Goal: Task Accomplishment & Management: Use online tool/utility

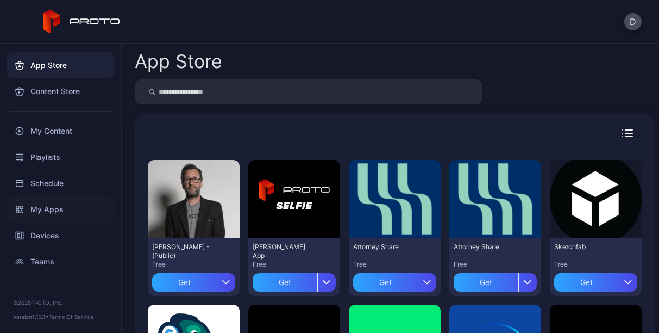
click at [37, 202] on div "My Apps" at bounding box center [61, 209] width 108 height 26
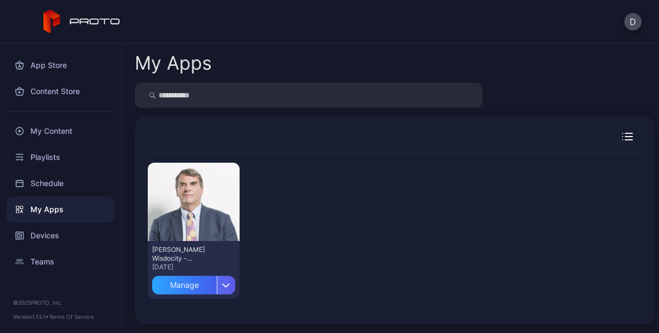
click at [228, 282] on div "button" at bounding box center [226, 284] width 18 height 18
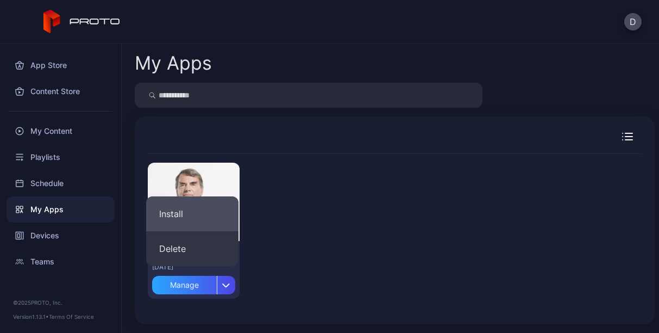
click at [187, 214] on button "Install" at bounding box center [192, 213] width 92 height 35
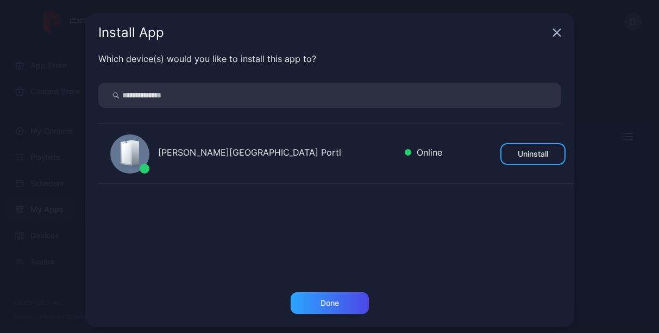
click at [553, 33] on icon "button" at bounding box center [556, 32] width 7 height 7
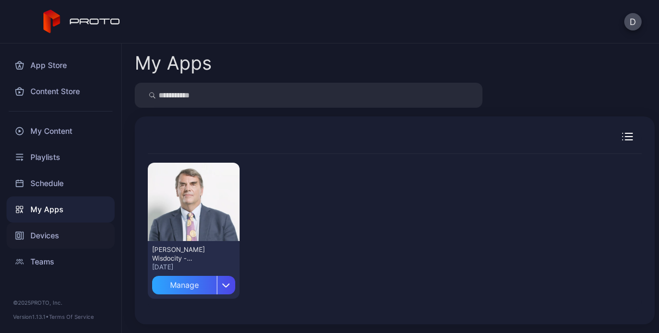
click at [48, 227] on div "Devices" at bounding box center [61, 235] width 108 height 26
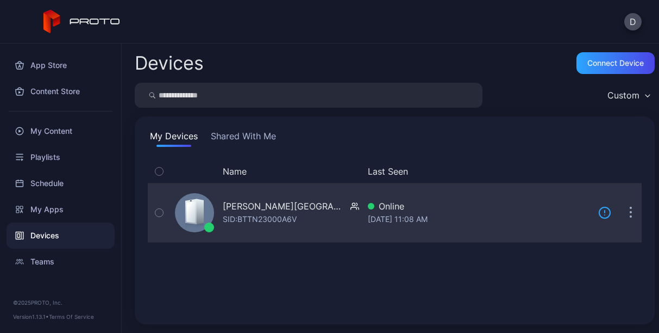
click at [241, 217] on div "SID: BTTN23000A6V" at bounding box center [260, 218] width 74 height 13
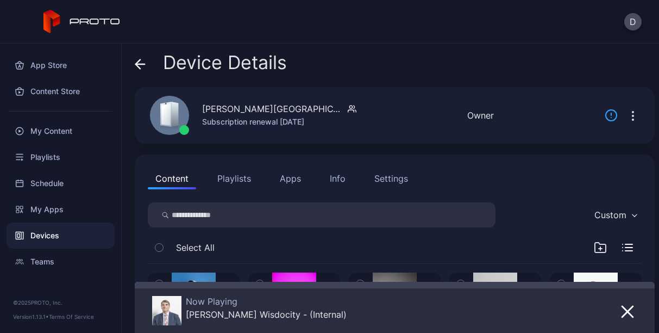
click at [296, 177] on button "Apps" at bounding box center [290, 178] width 36 height 22
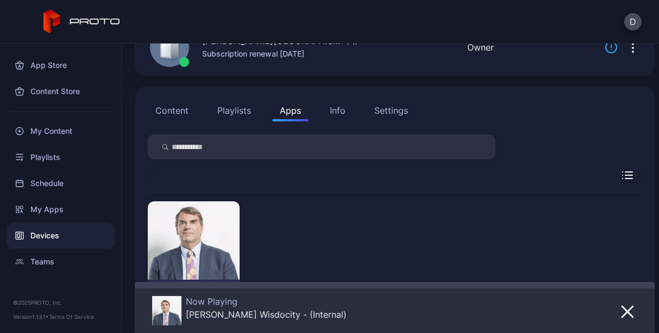
scroll to position [112, 0]
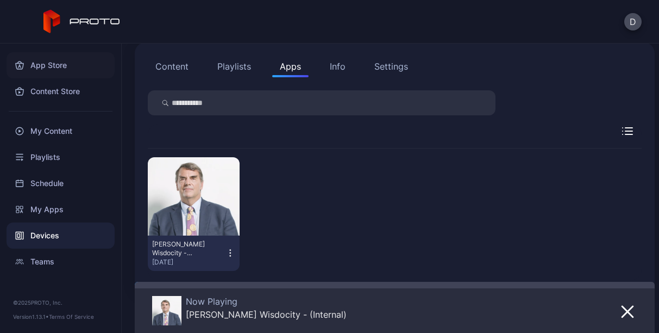
click at [47, 66] on div "App Store" at bounding box center [61, 65] width 108 height 26
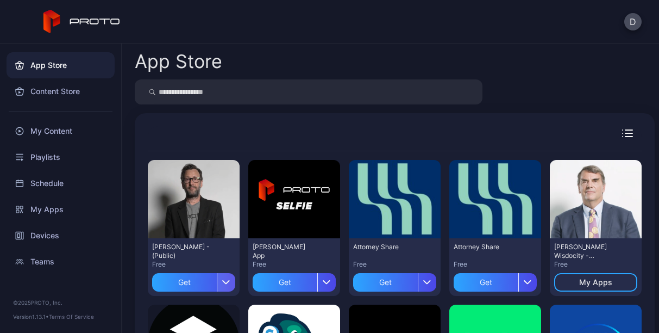
click at [226, 285] on div "button" at bounding box center [226, 282] width 18 height 18
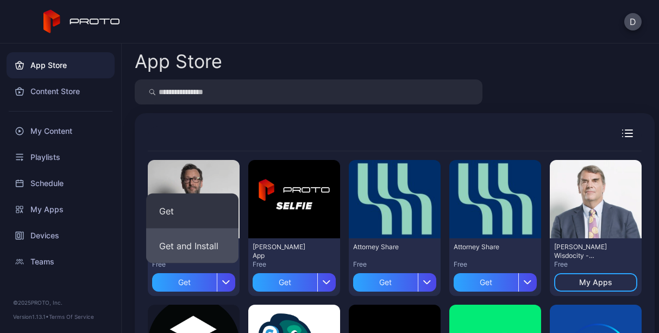
click at [192, 244] on button "Get and Install" at bounding box center [192, 245] width 92 height 35
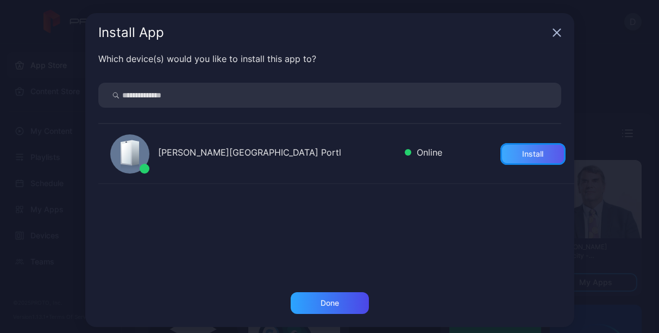
click at [500, 146] on div "Install" at bounding box center [532, 154] width 65 height 22
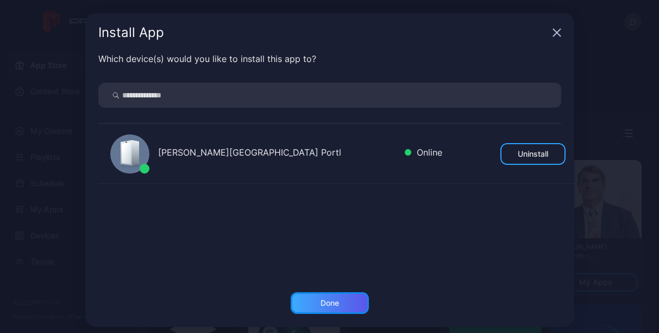
click at [340, 303] on div "Done" at bounding box center [330, 303] width 78 height 22
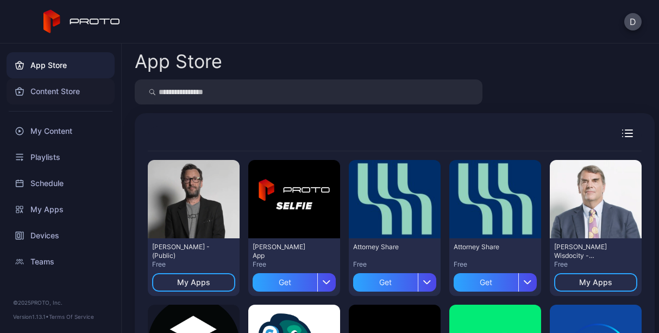
click at [60, 91] on div "Content Store" at bounding box center [61, 91] width 108 height 26
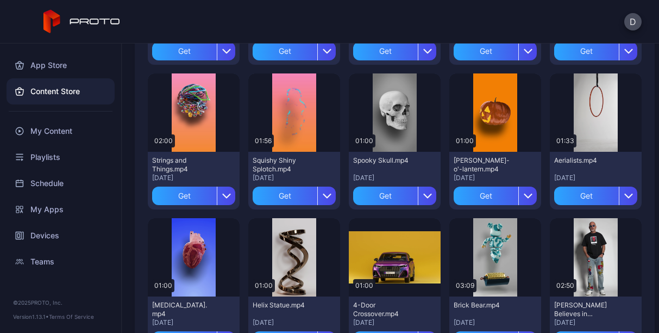
scroll to position [96, 0]
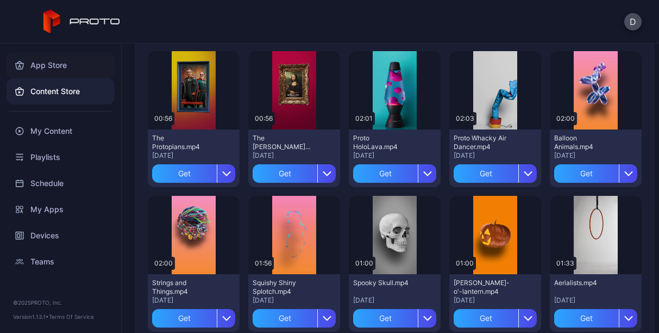
click at [49, 66] on div "App Store" at bounding box center [61, 65] width 108 height 26
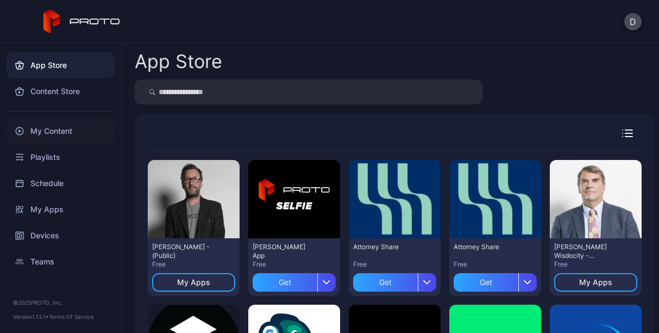
click at [53, 128] on div "My Content" at bounding box center [61, 131] width 108 height 26
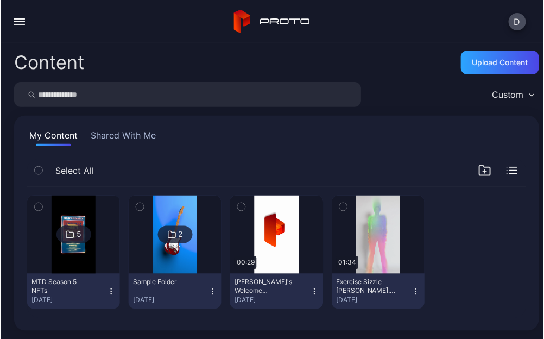
scroll to position [1, 0]
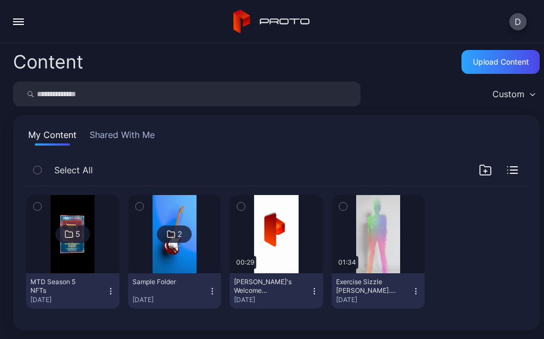
click at [18, 21] on div "button" at bounding box center [18, 21] width 11 height 1
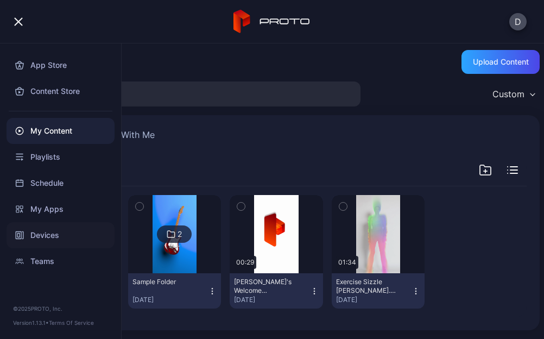
click at [40, 233] on div "Devices" at bounding box center [61, 235] width 108 height 26
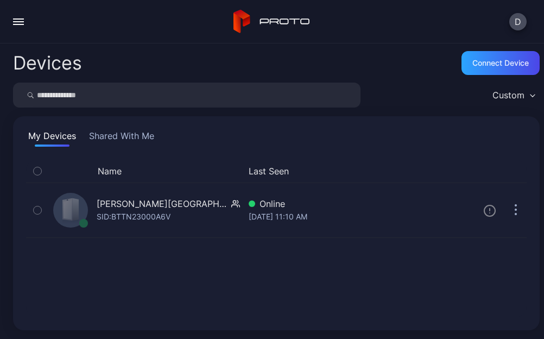
click at [133, 135] on button "Shared With Me" at bounding box center [122, 137] width 70 height 17
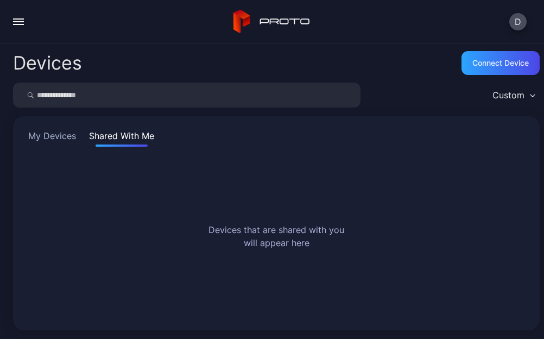
click at [51, 137] on button "My Devices" at bounding box center [52, 137] width 52 height 17
